Goal: Transaction & Acquisition: Book appointment/travel/reservation

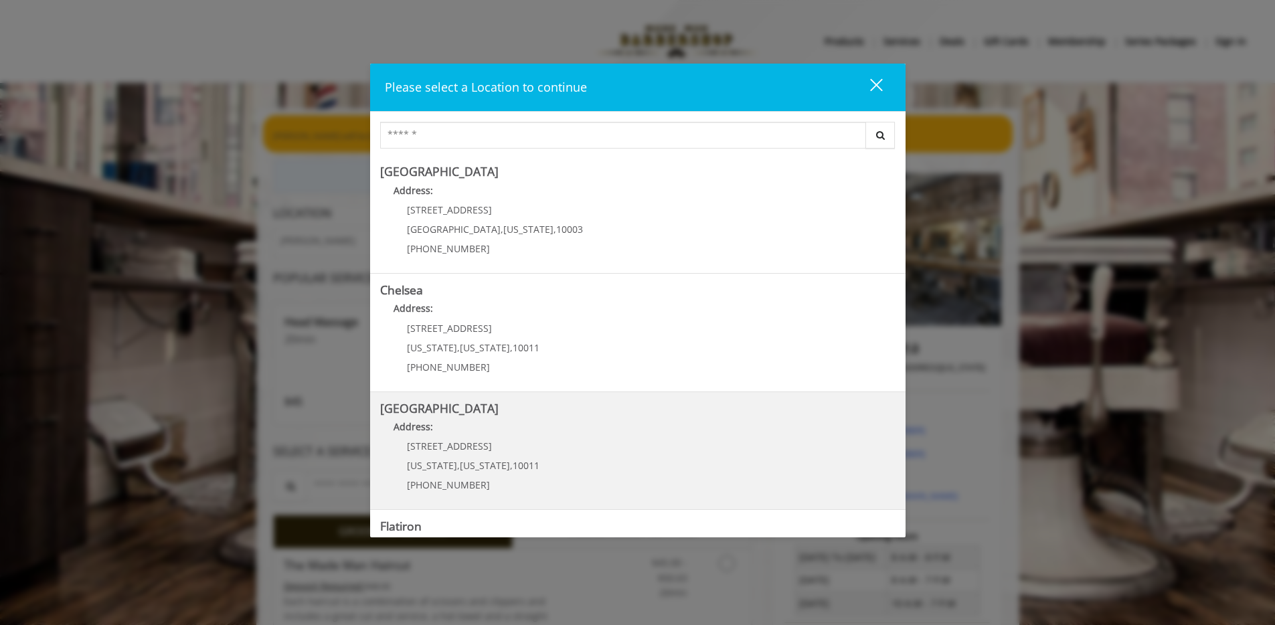
click at [446, 432] on Street "Address:" at bounding box center [637, 430] width 515 height 21
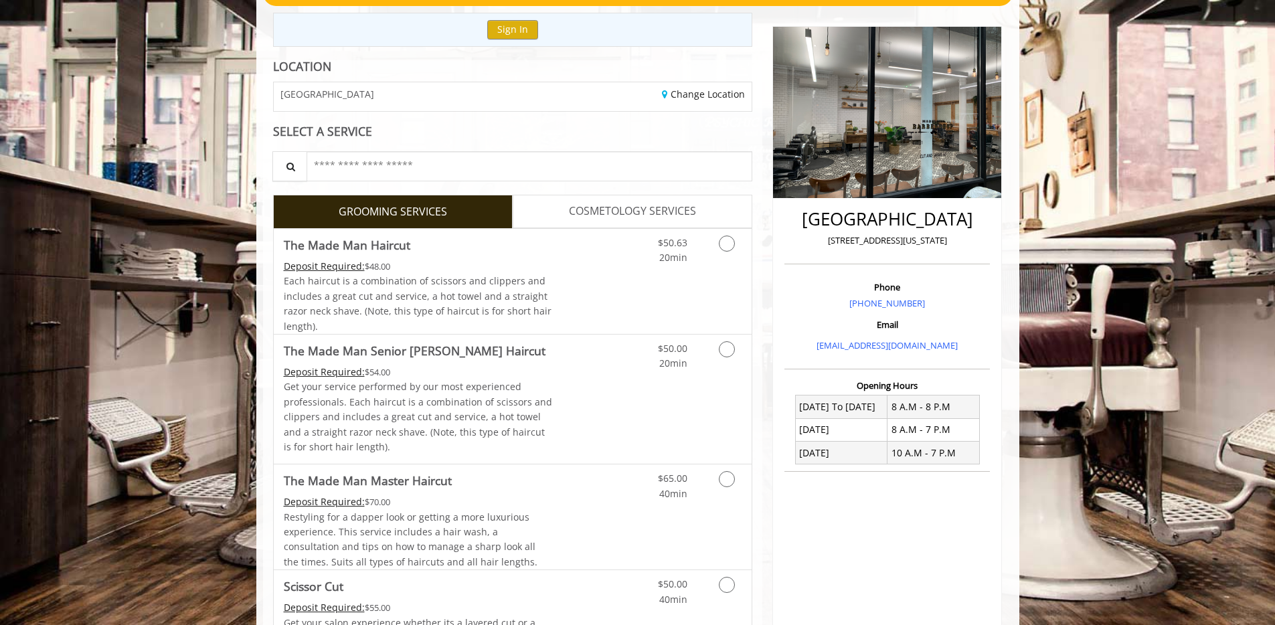
scroll to position [140, 0]
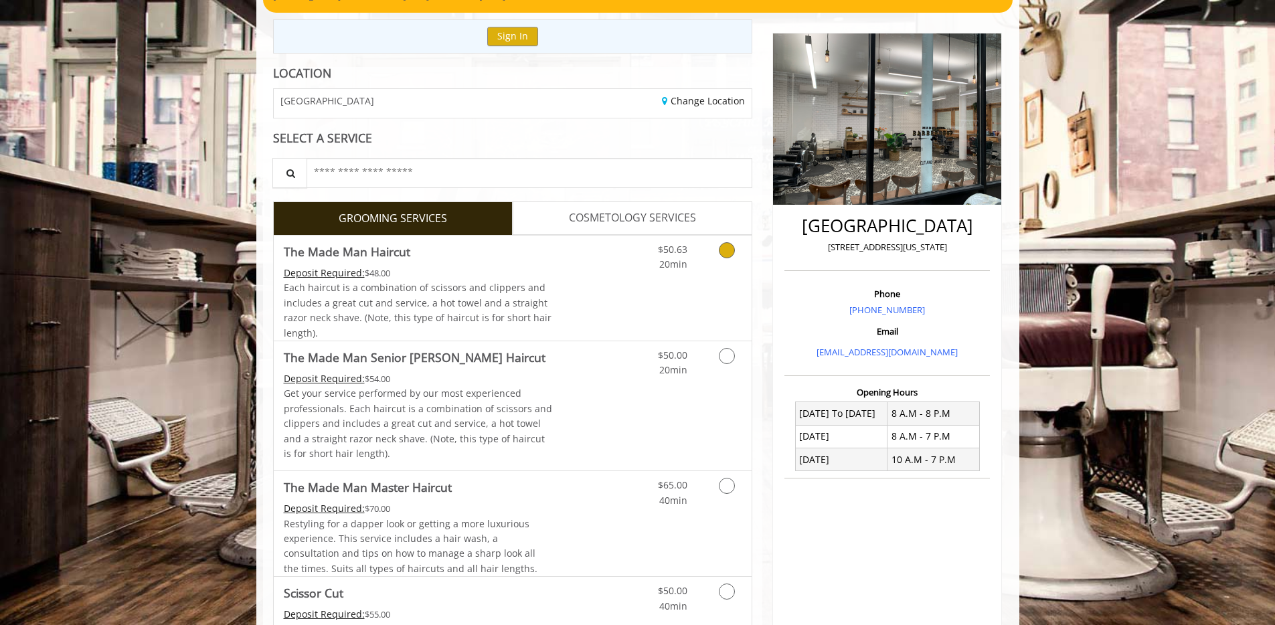
click at [726, 249] on icon "Grooming services" at bounding box center [727, 250] width 16 height 16
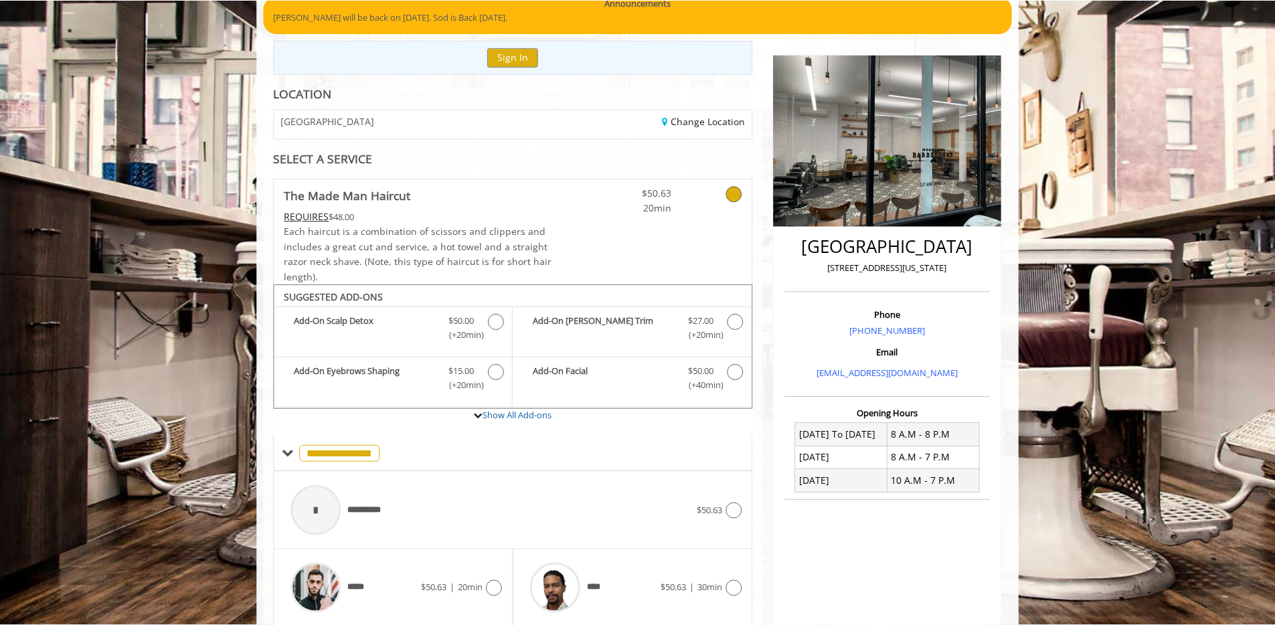
scroll to position [118, 0]
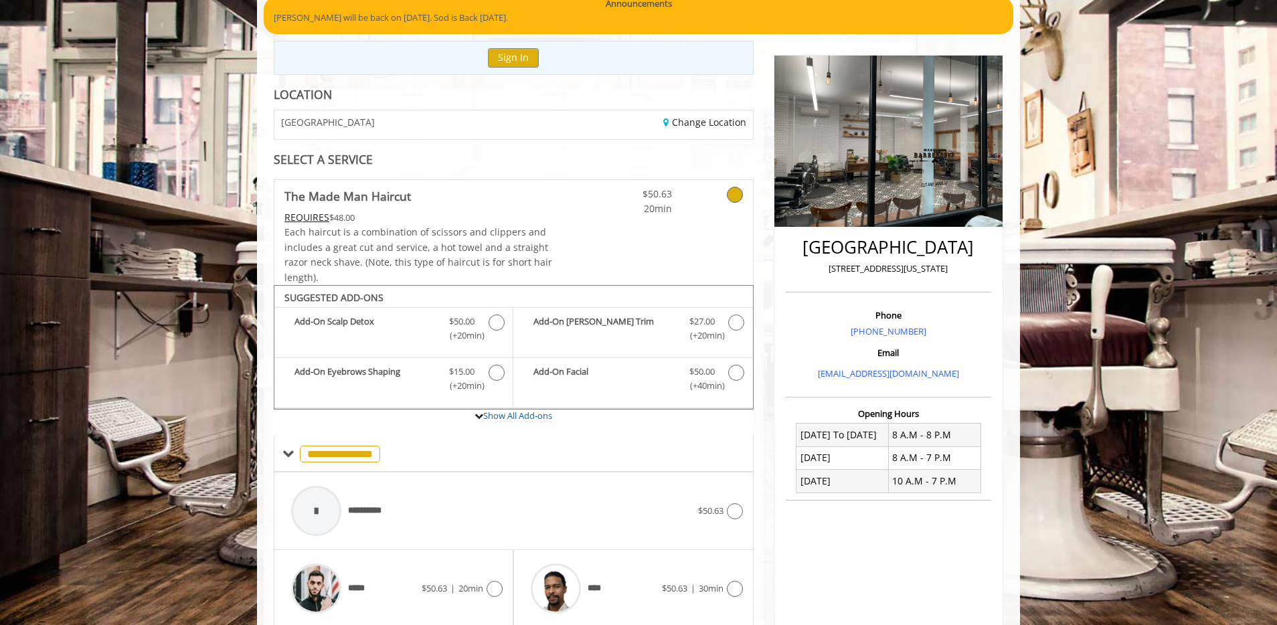
click at [736, 197] on icon at bounding box center [735, 195] width 16 height 16
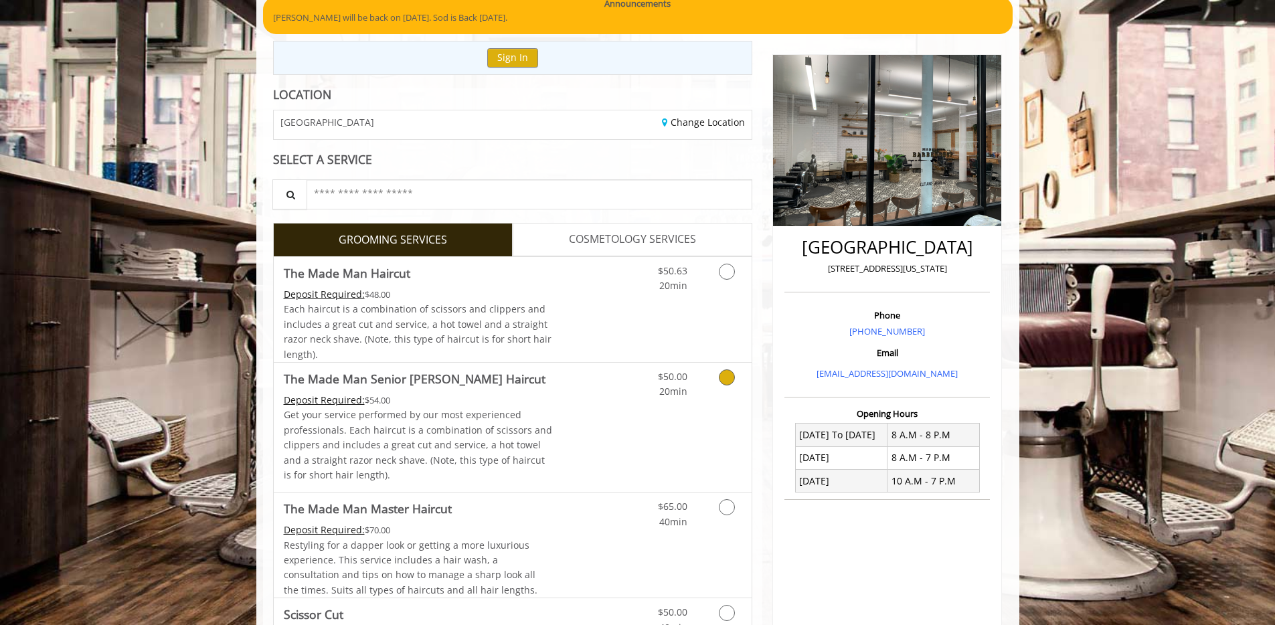
click at [728, 374] on icon "Grooming services" at bounding box center [727, 377] width 16 height 16
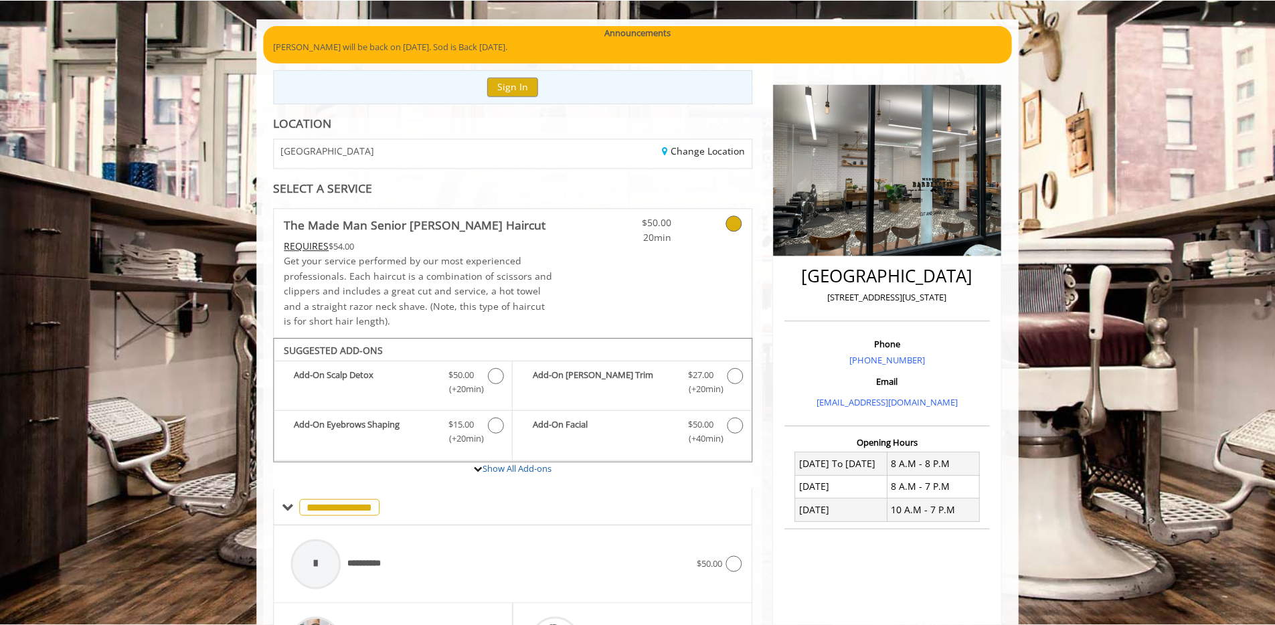
scroll to position [88, 0]
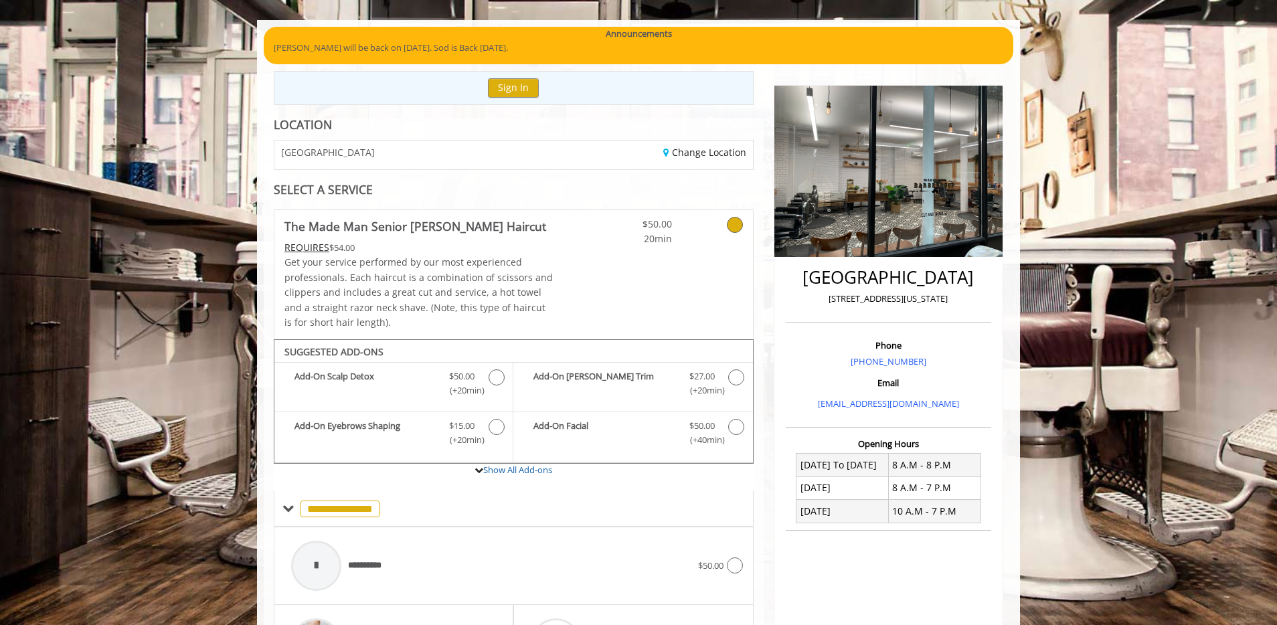
click at [736, 222] on icon at bounding box center [735, 225] width 16 height 16
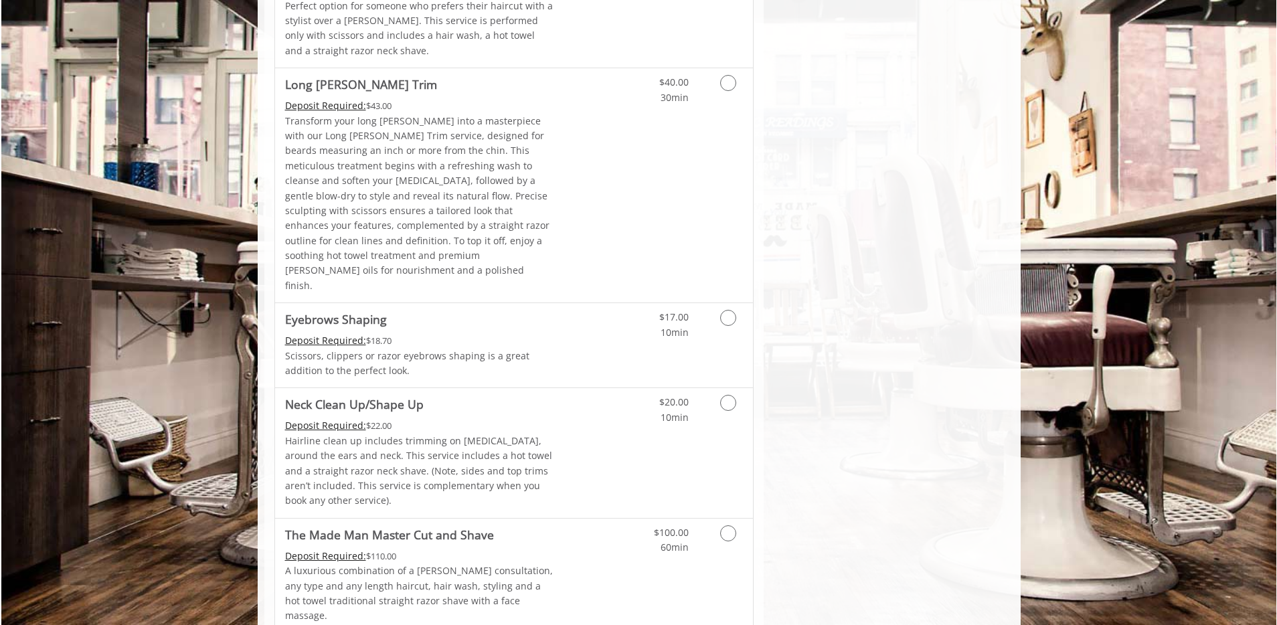
scroll to position [0, 0]
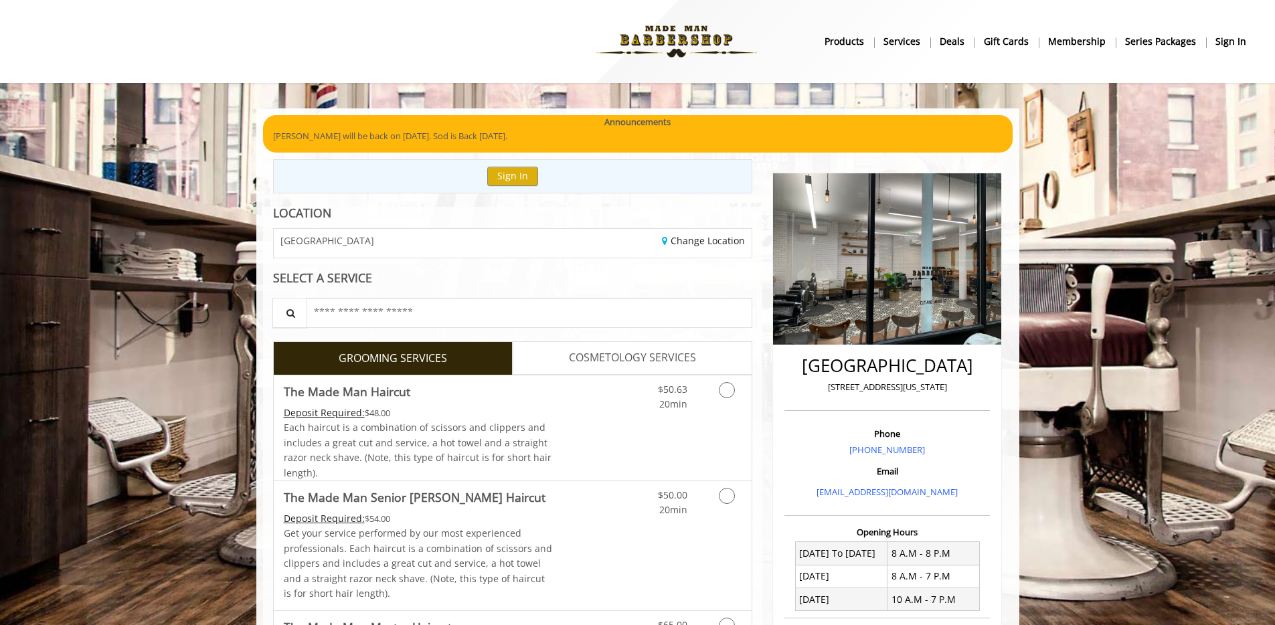
click at [677, 357] on span "COSMETOLOGY SERVICES" at bounding box center [632, 357] width 127 height 17
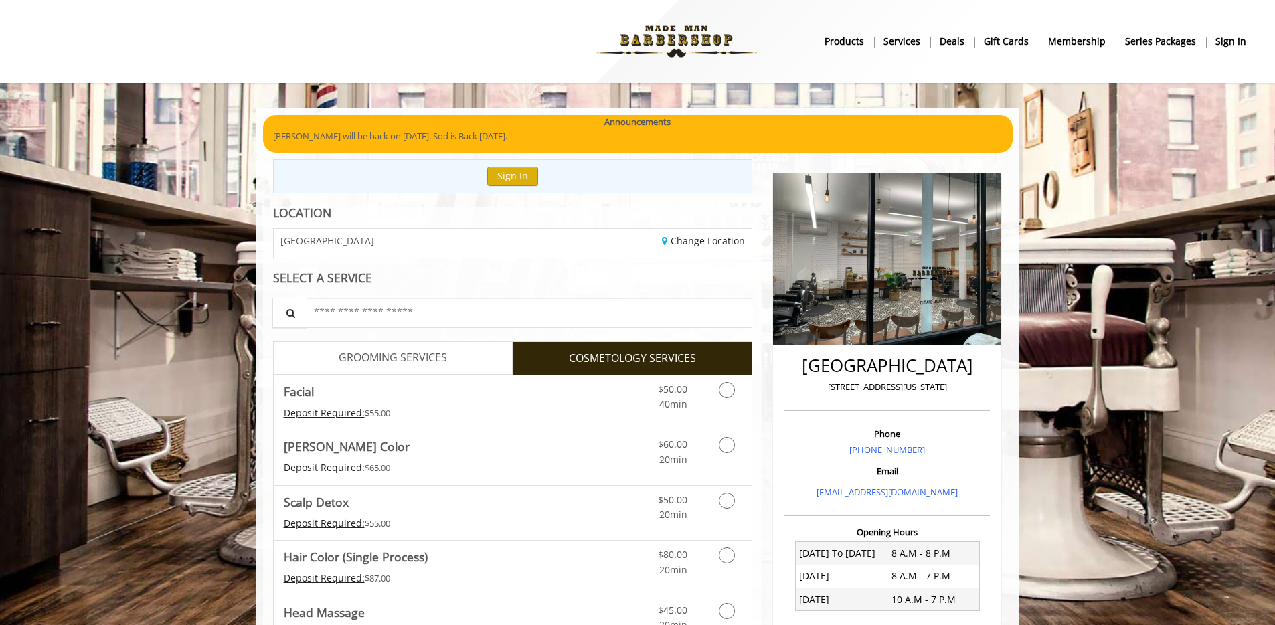
click at [420, 354] on span "GROOMING SERVICES" at bounding box center [393, 357] width 108 height 17
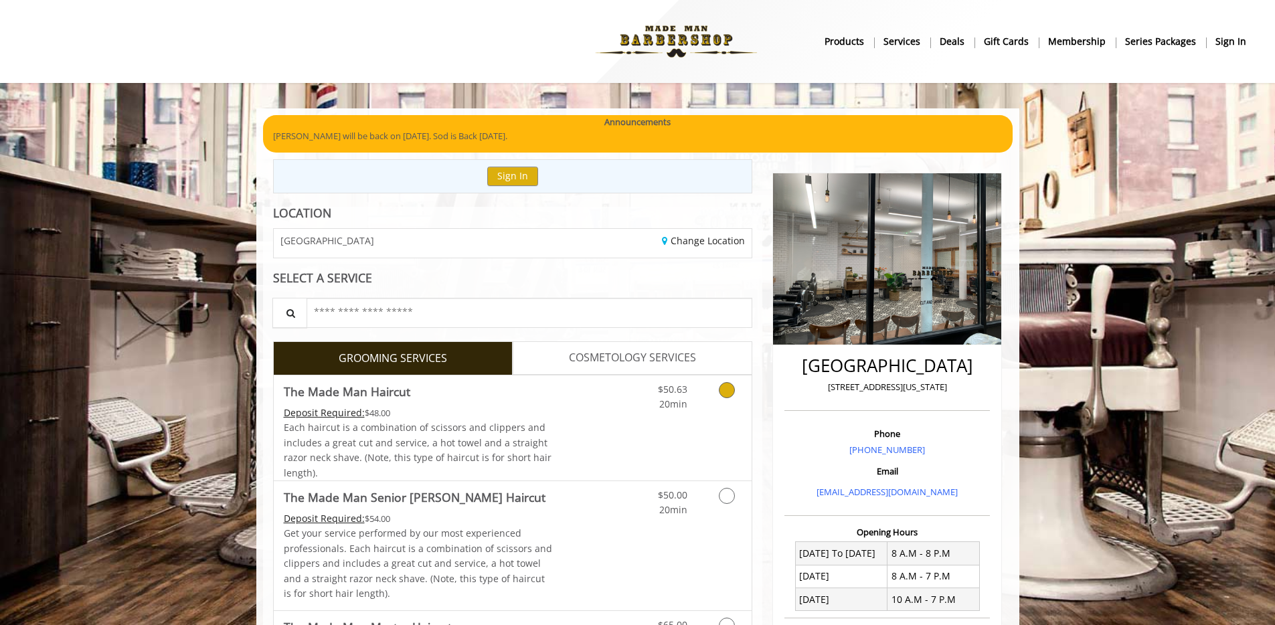
click at [727, 388] on icon "Grooming services" at bounding box center [727, 390] width 16 height 16
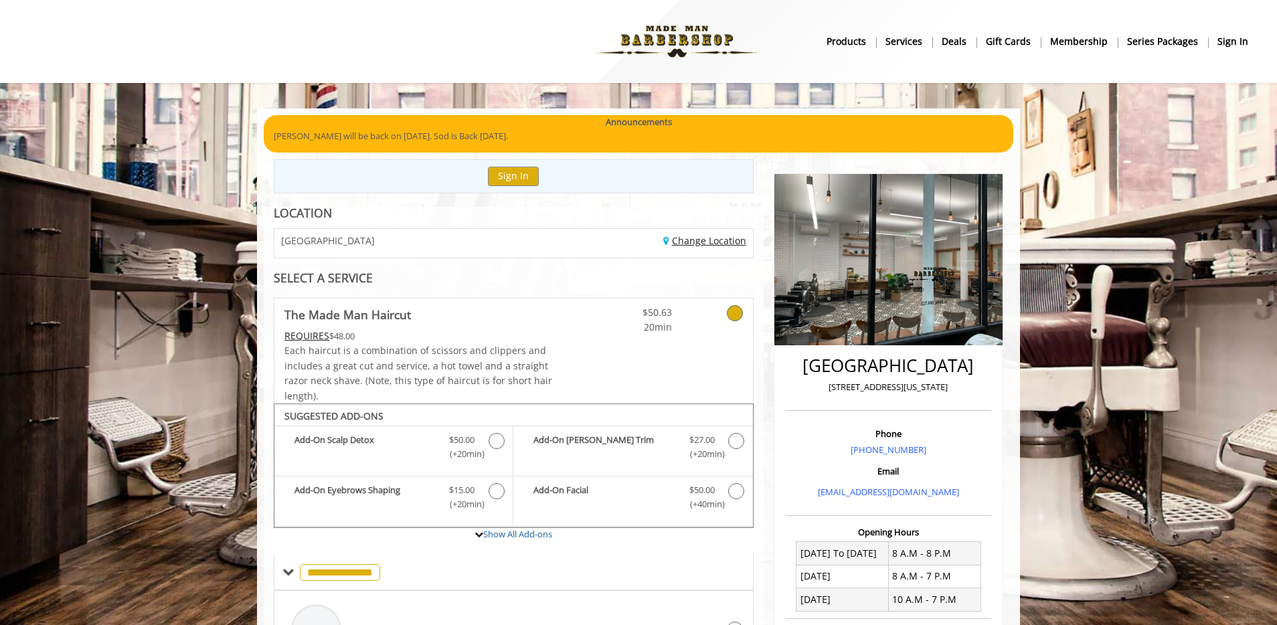
click at [690, 245] on link "Change Location" at bounding box center [704, 240] width 83 height 13
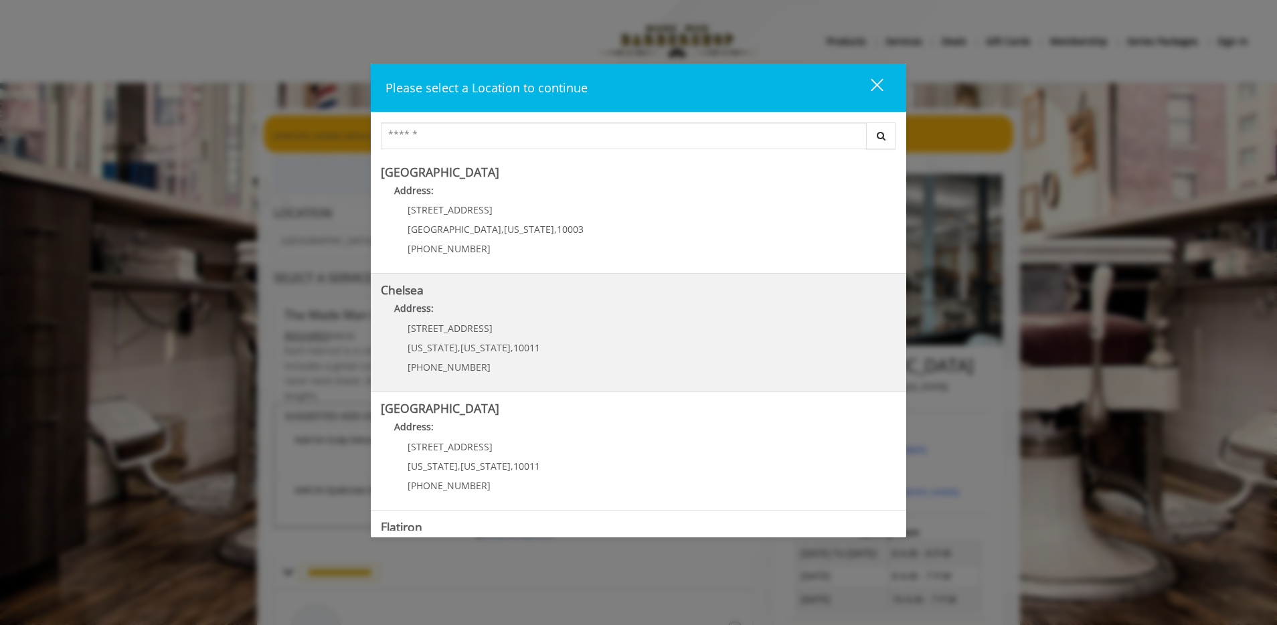
click at [594, 319] on p "Address:" at bounding box center [638, 311] width 515 height 21
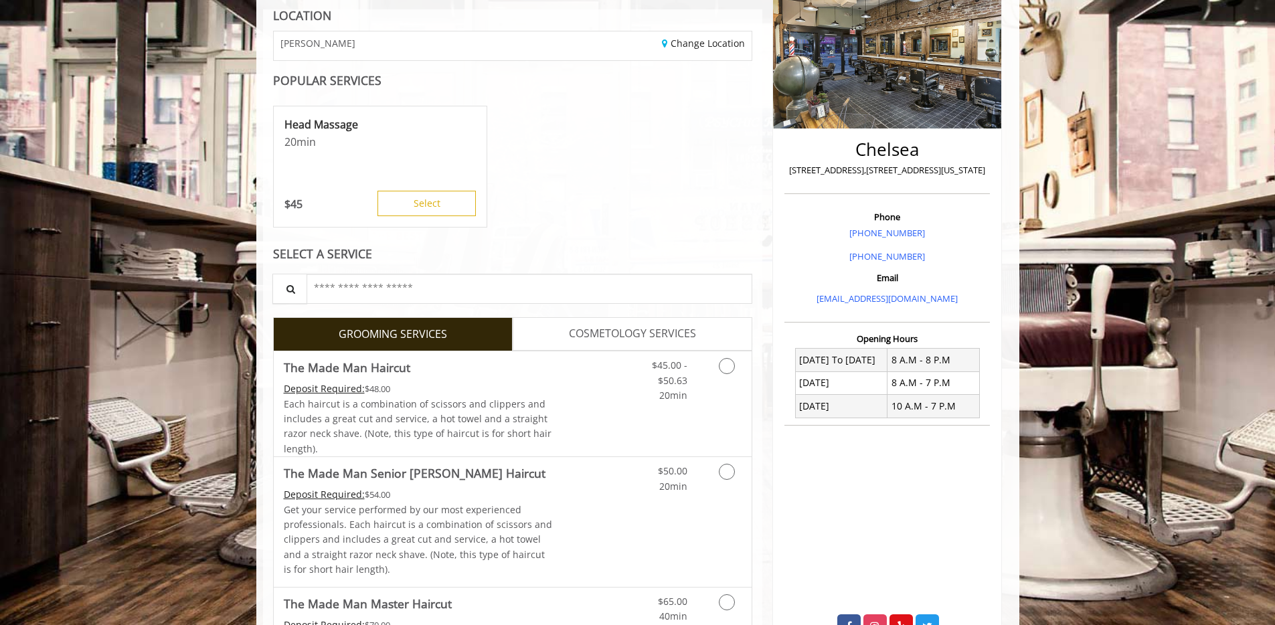
scroll to position [200, 0]
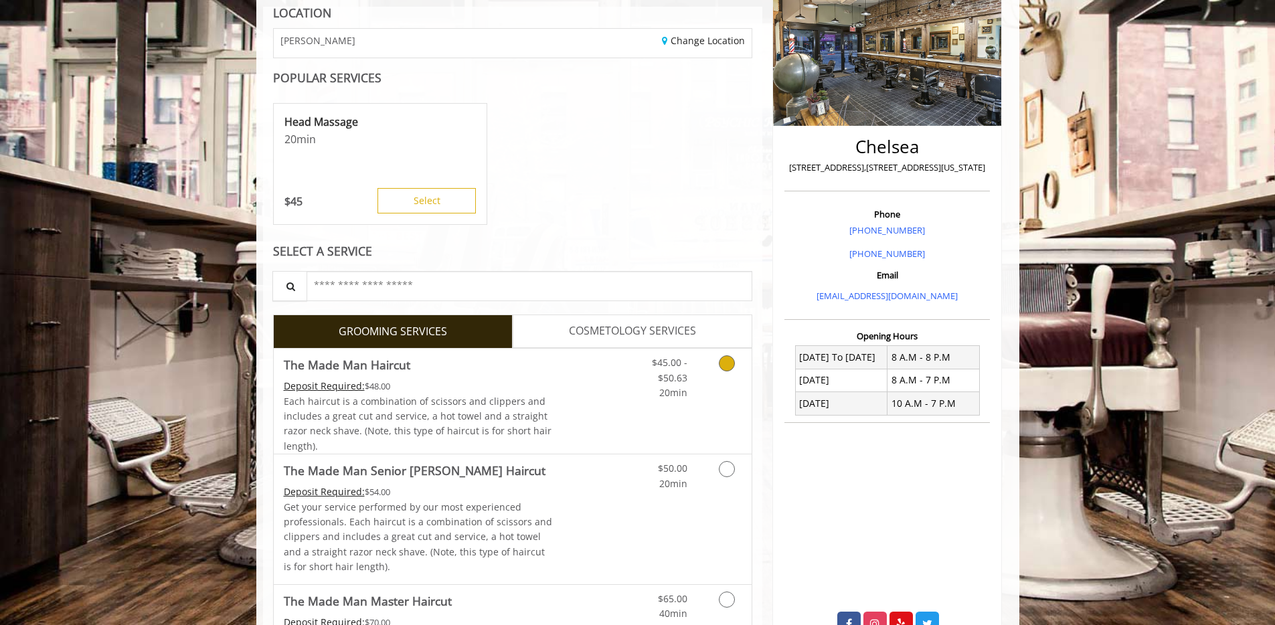
click at [728, 360] on icon "Grooming services" at bounding box center [727, 363] width 16 height 16
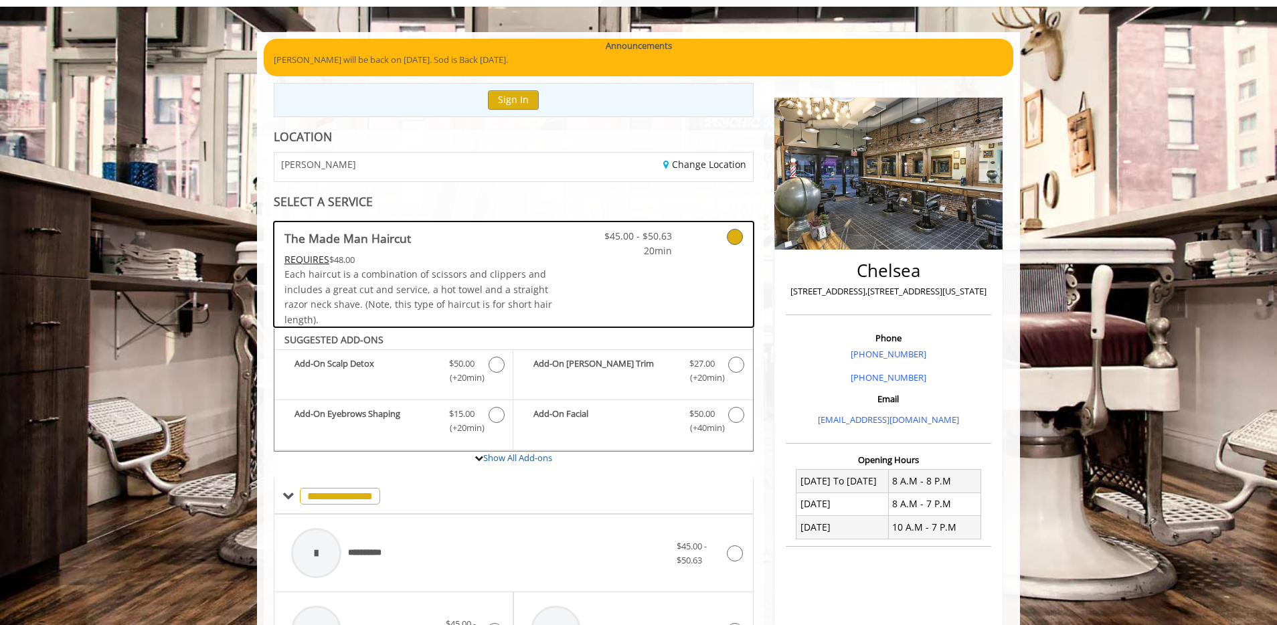
scroll to position [73, 0]
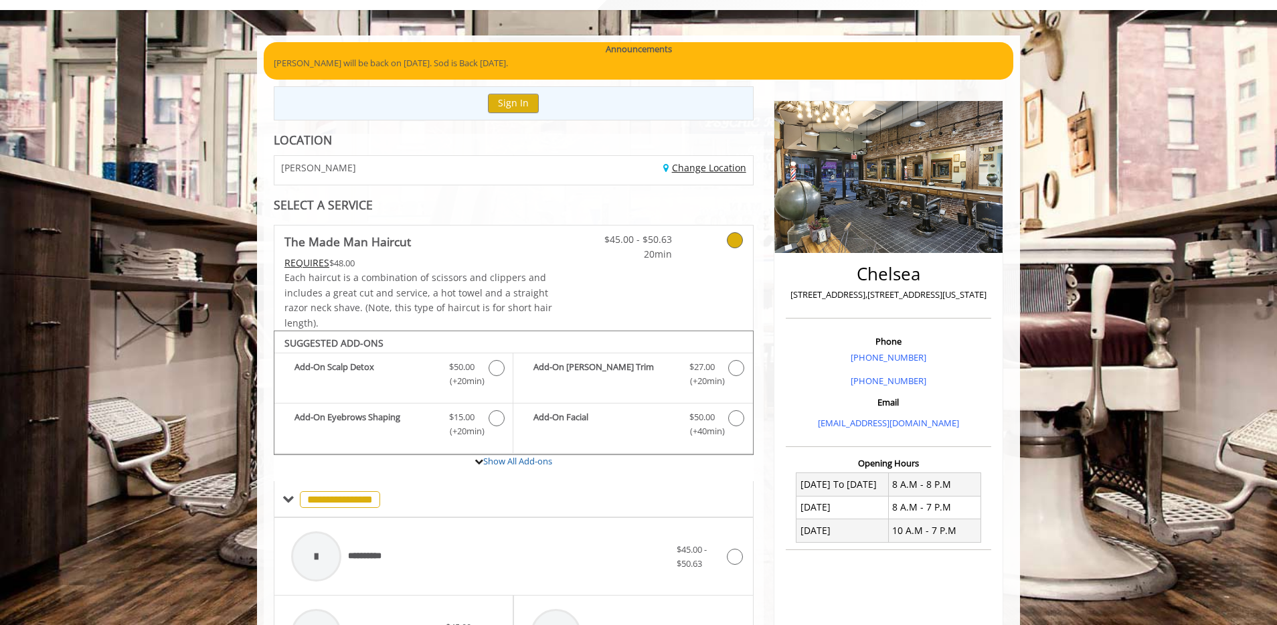
click at [695, 171] on link "Change Location" at bounding box center [704, 167] width 83 height 13
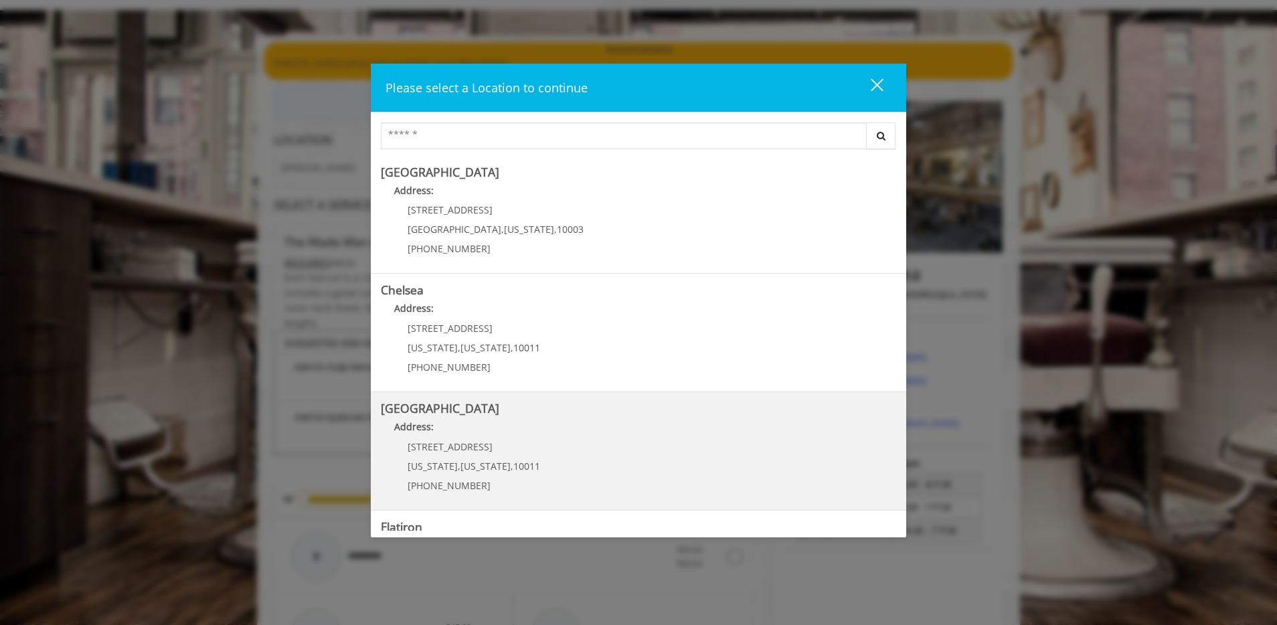
click at [565, 424] on Street "Address:" at bounding box center [638, 430] width 515 height 21
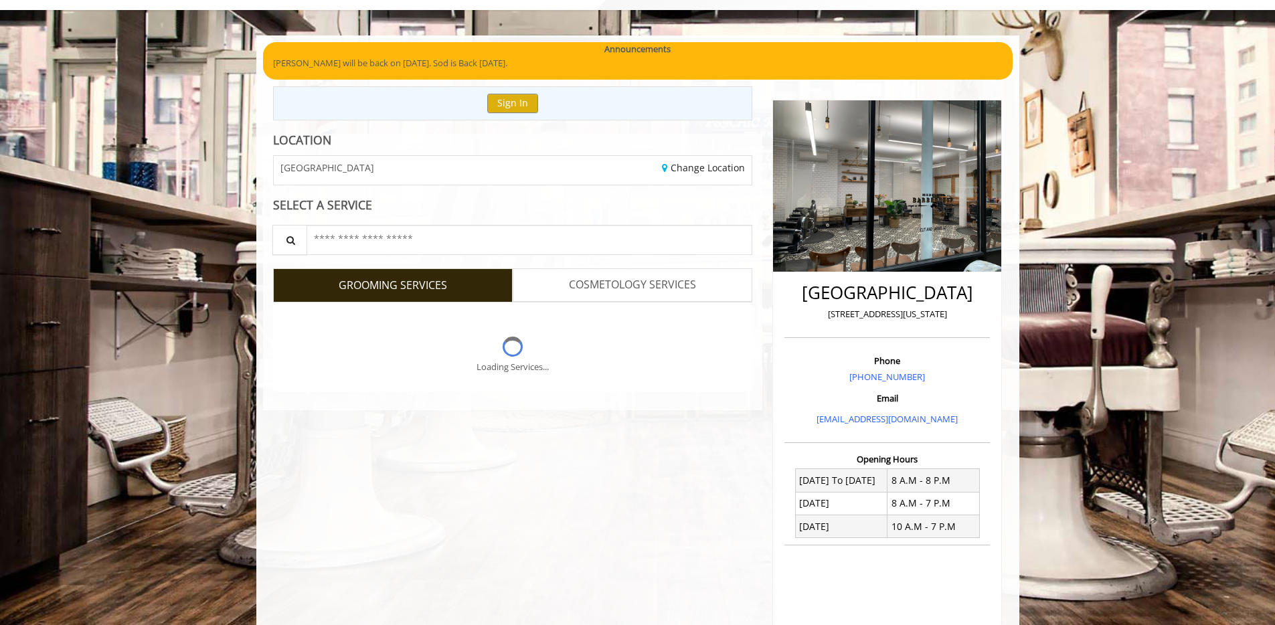
scroll to position [73, 0]
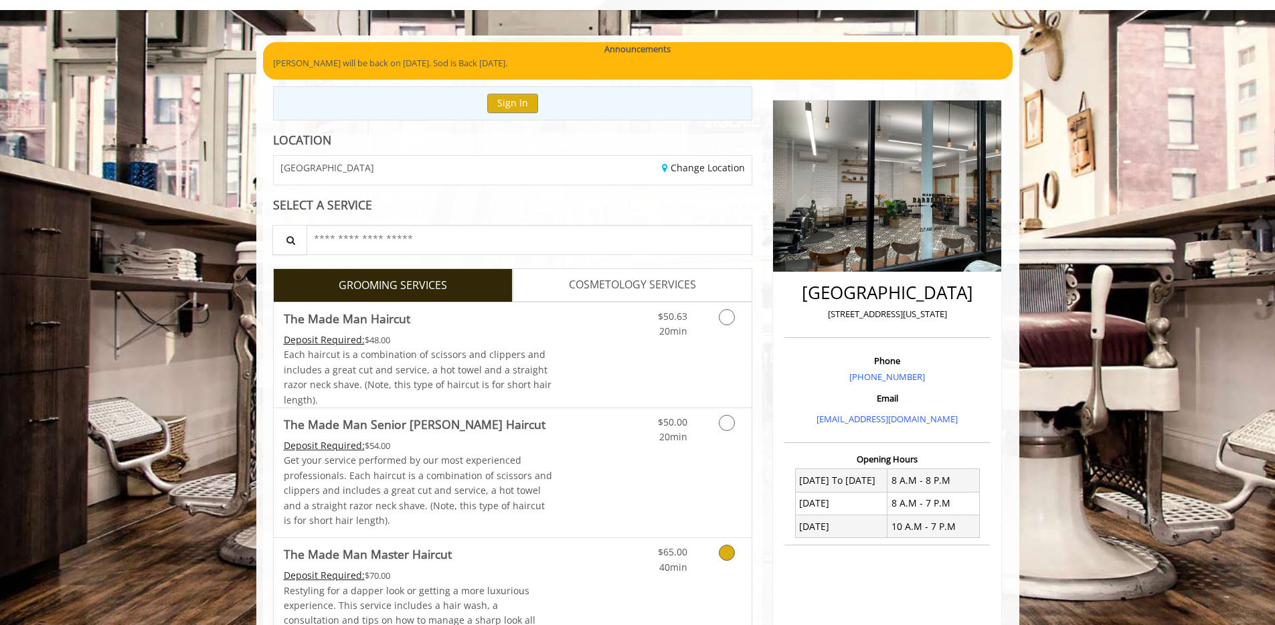
click at [728, 550] on icon "Grooming services" at bounding box center [727, 553] width 16 height 16
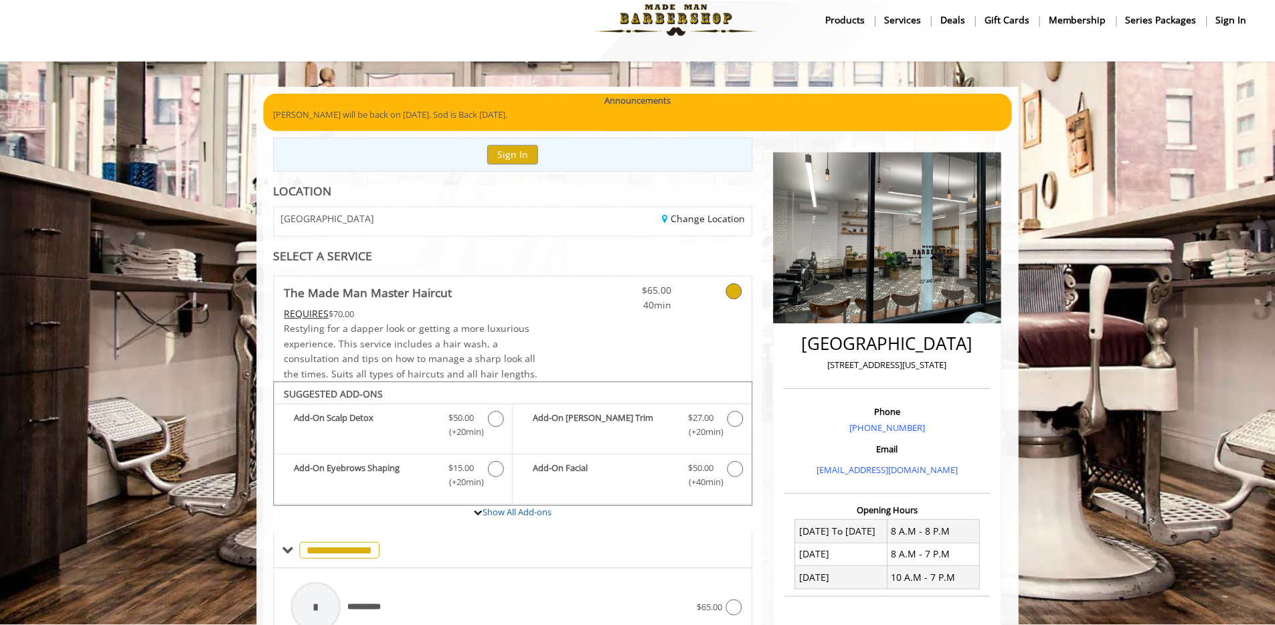
scroll to position [19, 0]
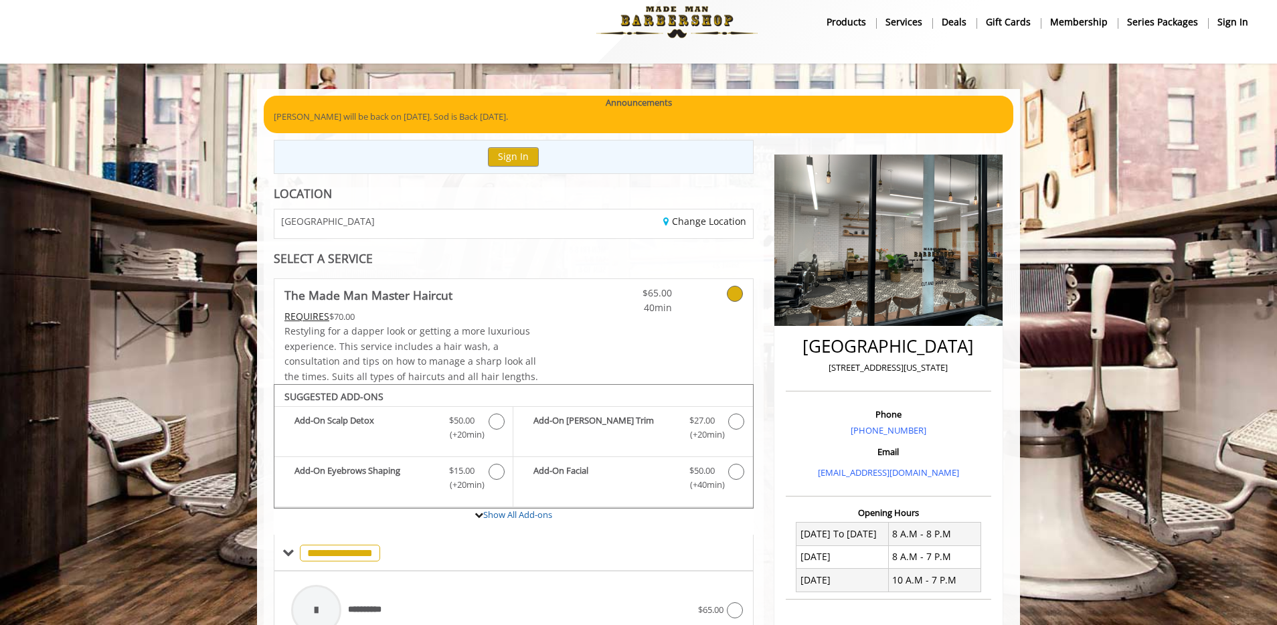
click at [739, 295] on icon at bounding box center [735, 294] width 16 height 16
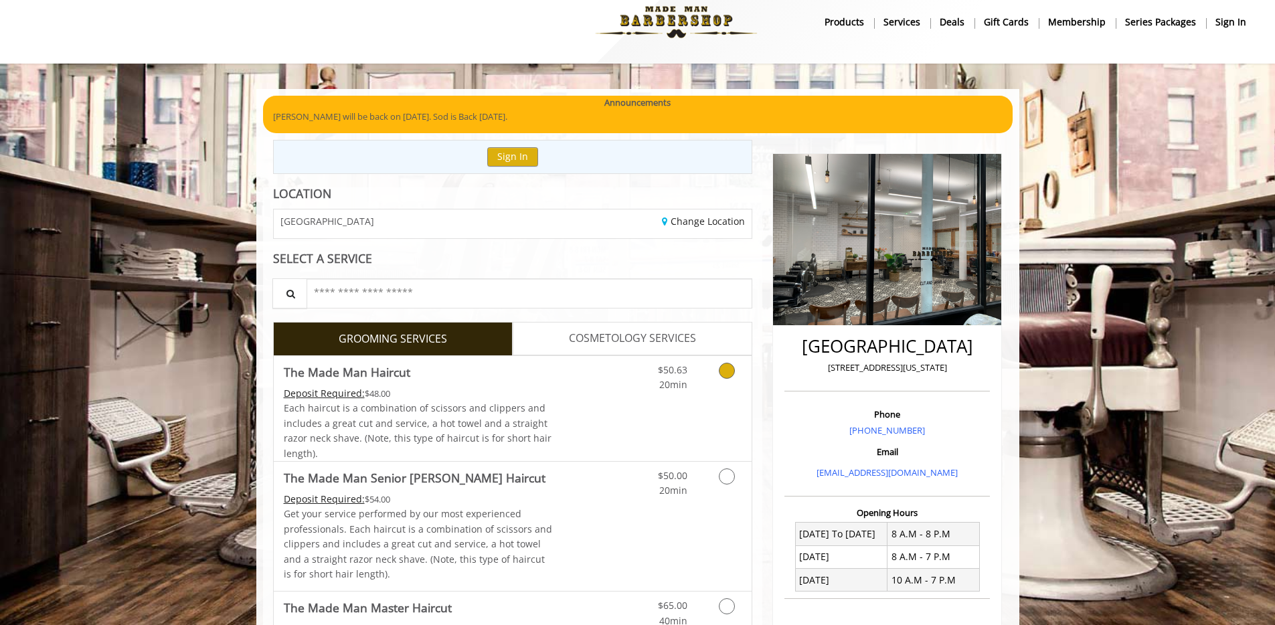
click at [727, 364] on icon "Grooming services" at bounding box center [727, 371] width 16 height 16
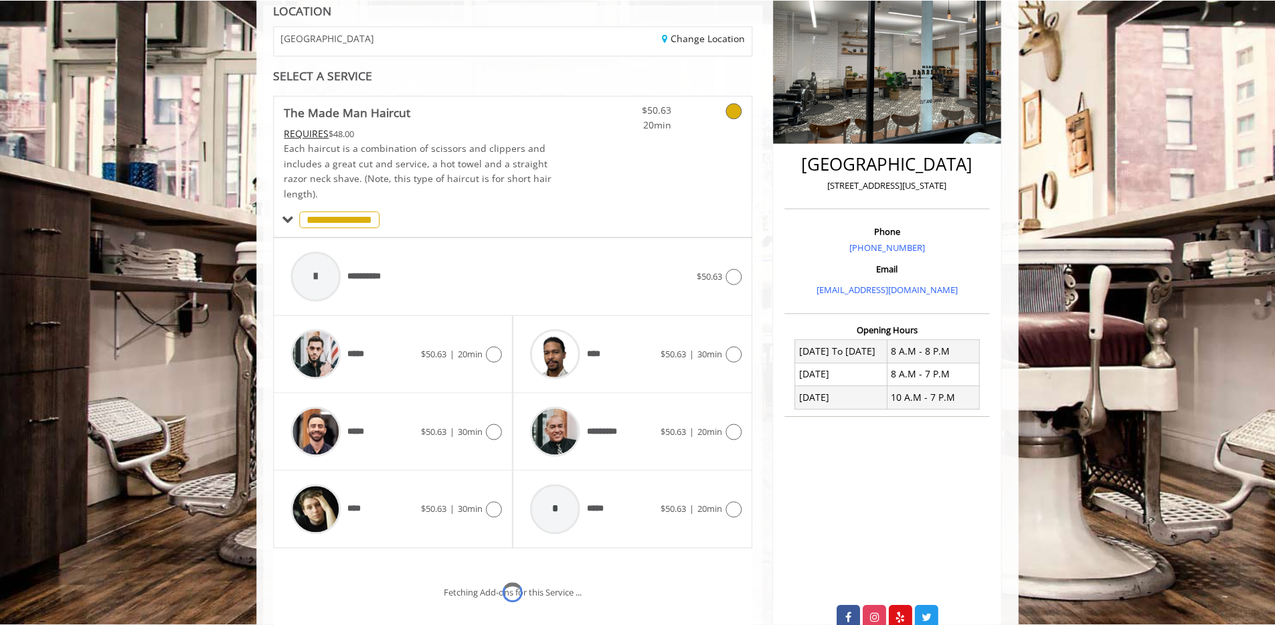
scroll to position [267, 0]
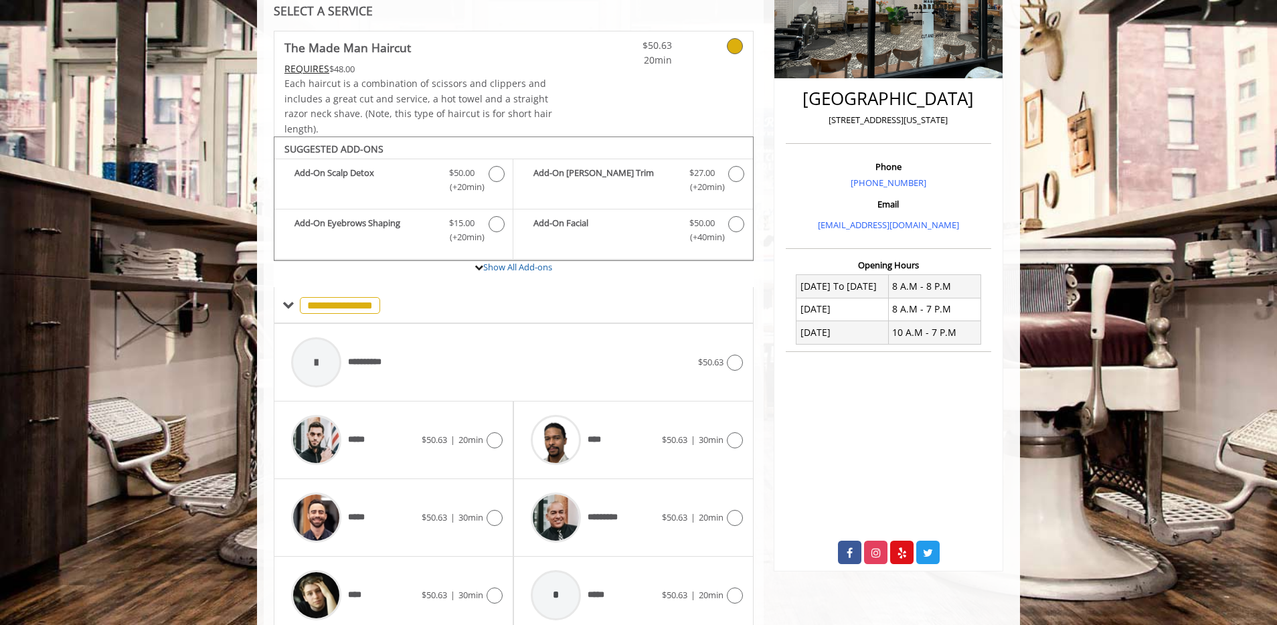
click at [736, 42] on icon at bounding box center [735, 46] width 16 height 16
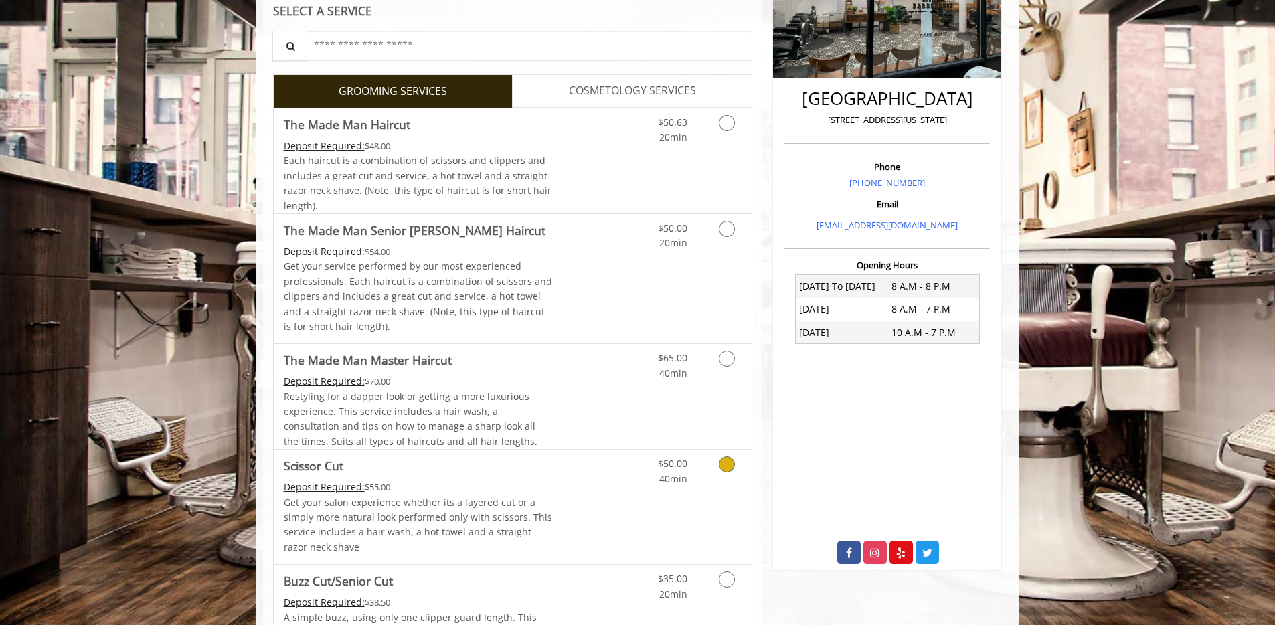
click at [724, 461] on icon "Grooming services" at bounding box center [727, 465] width 16 height 16
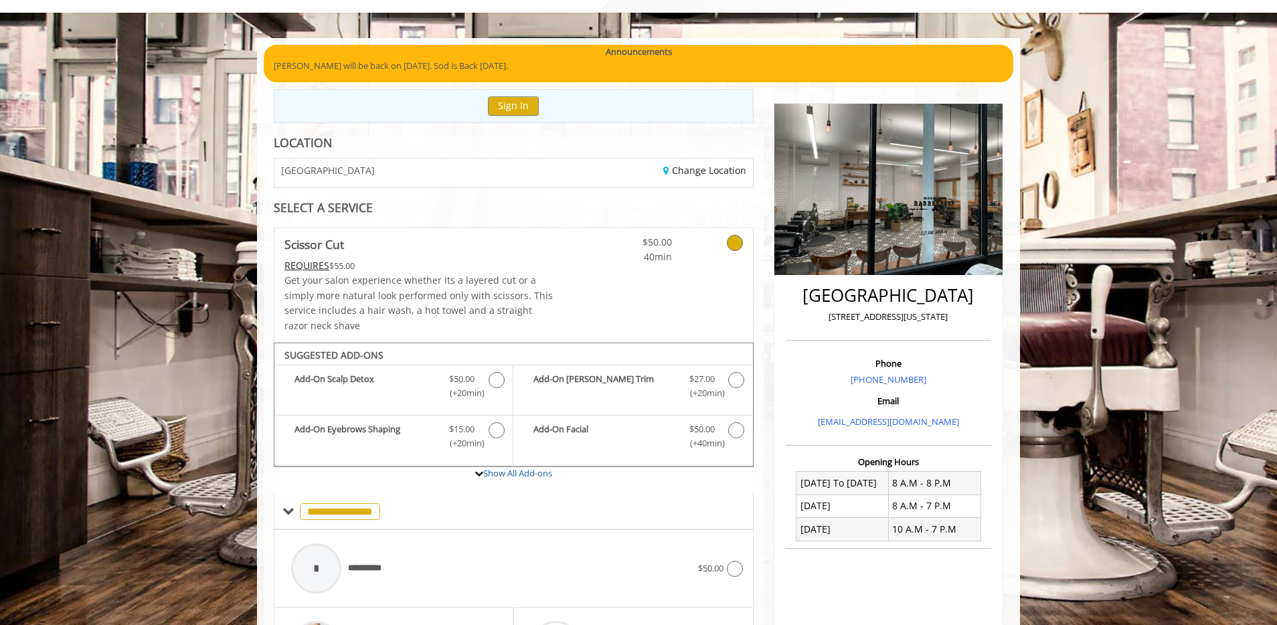
scroll to position [65, 0]
